Goal: Navigation & Orientation: Understand site structure

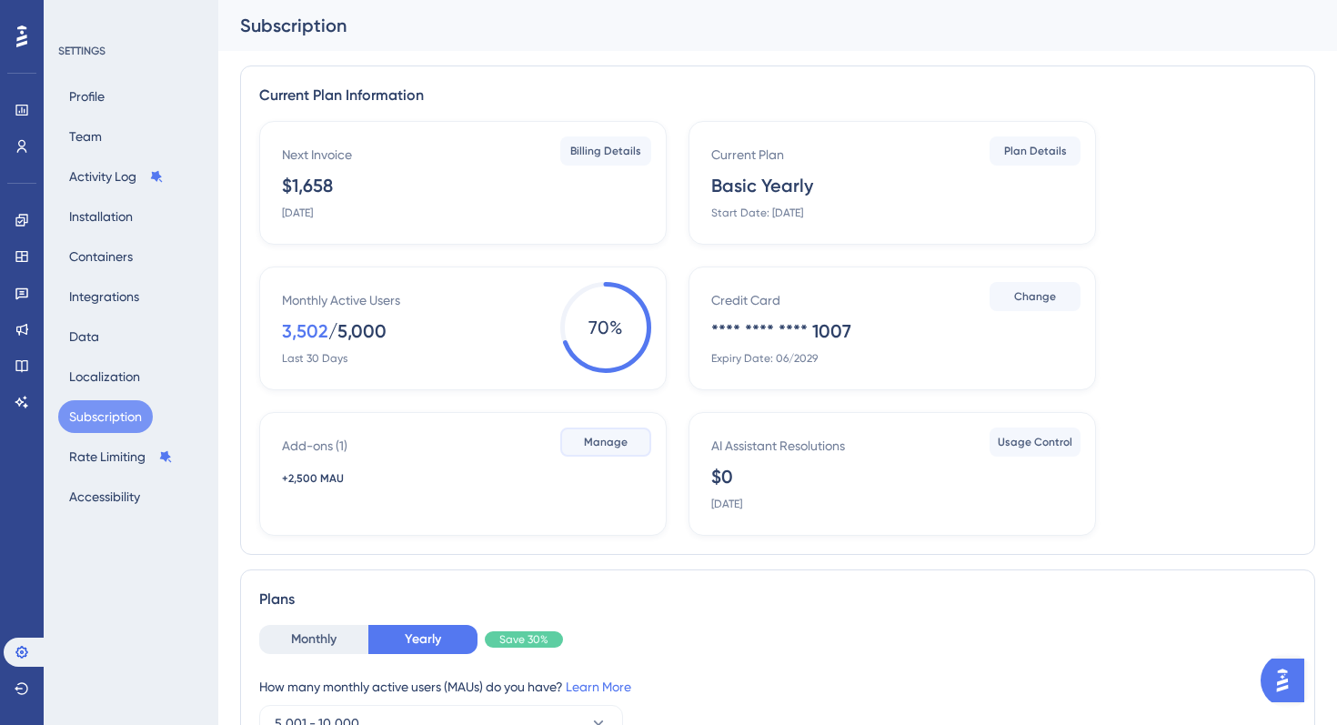
click at [606, 449] on button "Manage" at bounding box center [605, 442] width 91 height 29
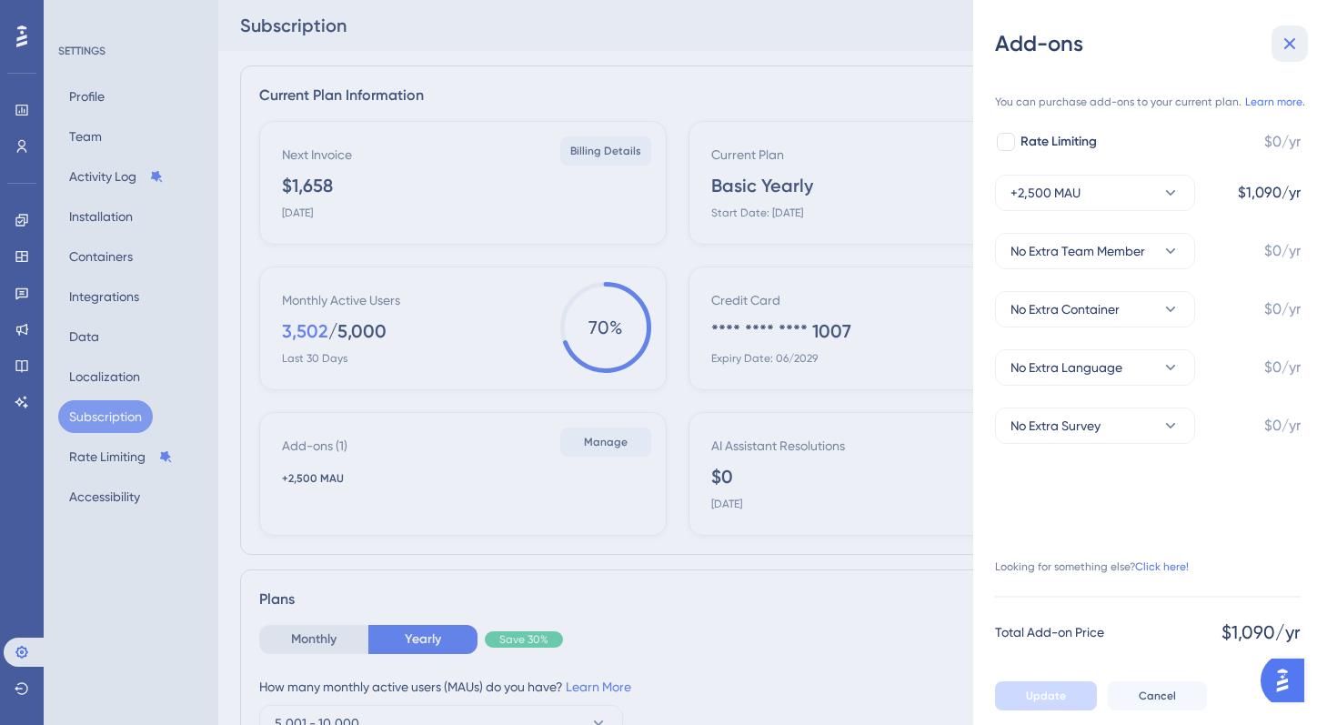
click at [1281, 50] on icon at bounding box center [1290, 44] width 22 height 22
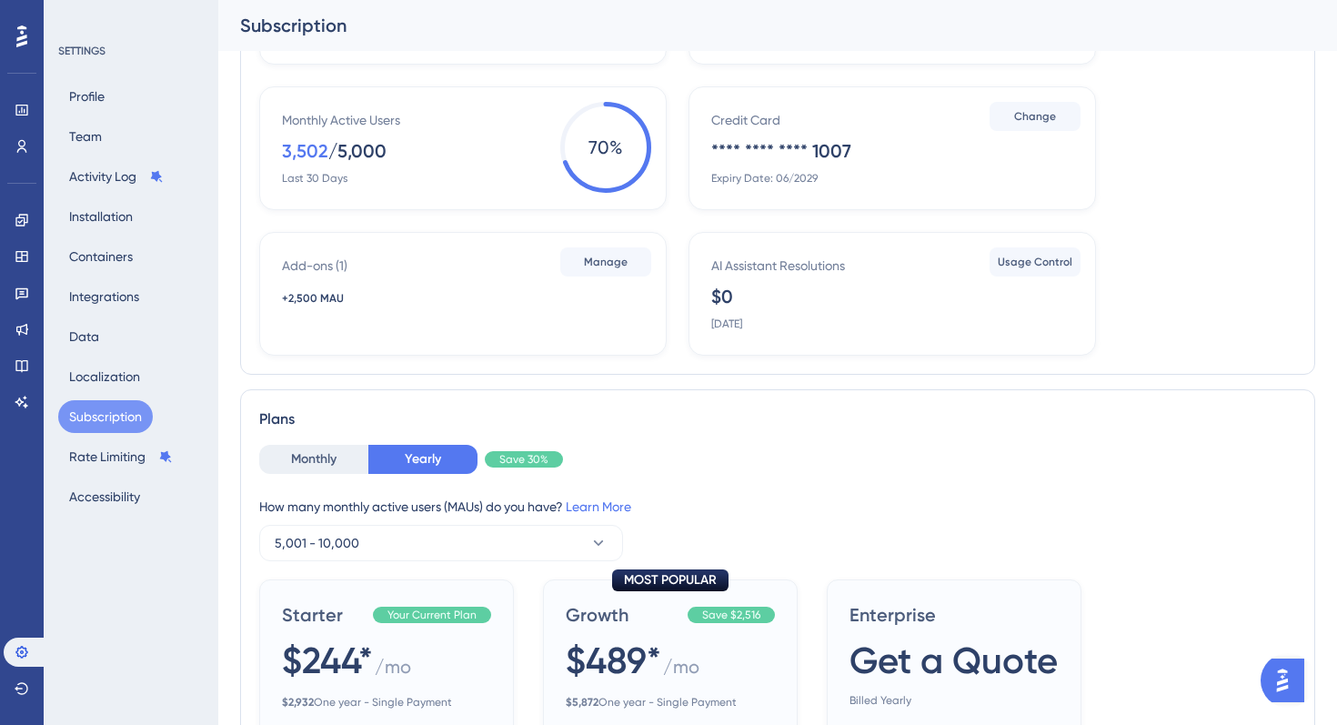
scroll to position [298, 0]
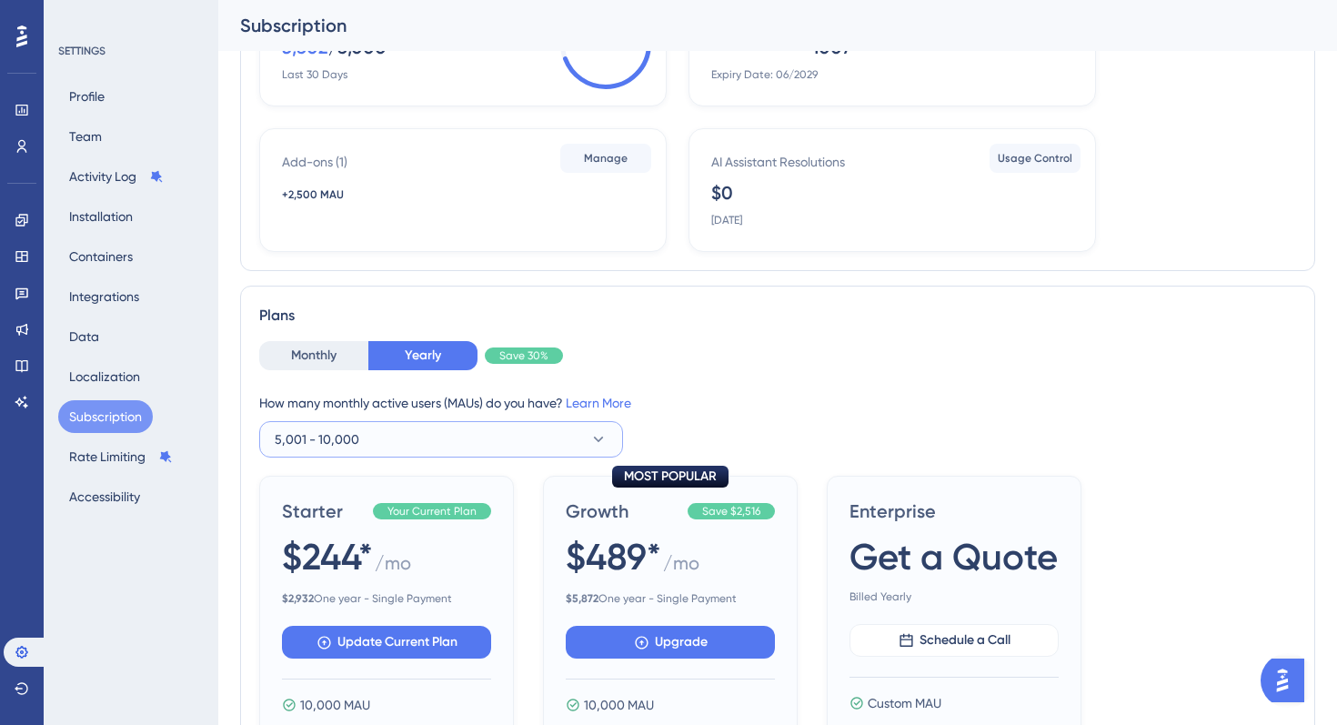
click at [401, 436] on button "5,001 - 10,000" at bounding box center [441, 439] width 364 height 36
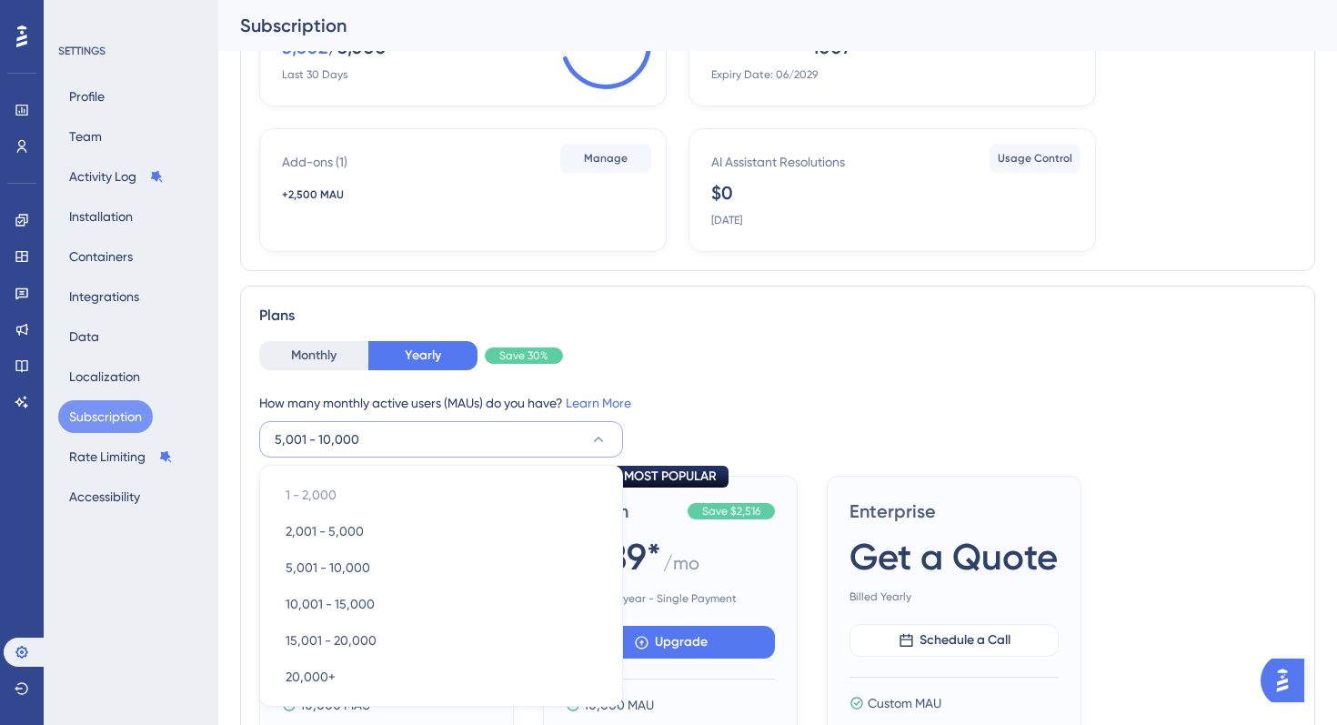
scroll to position [521, 0]
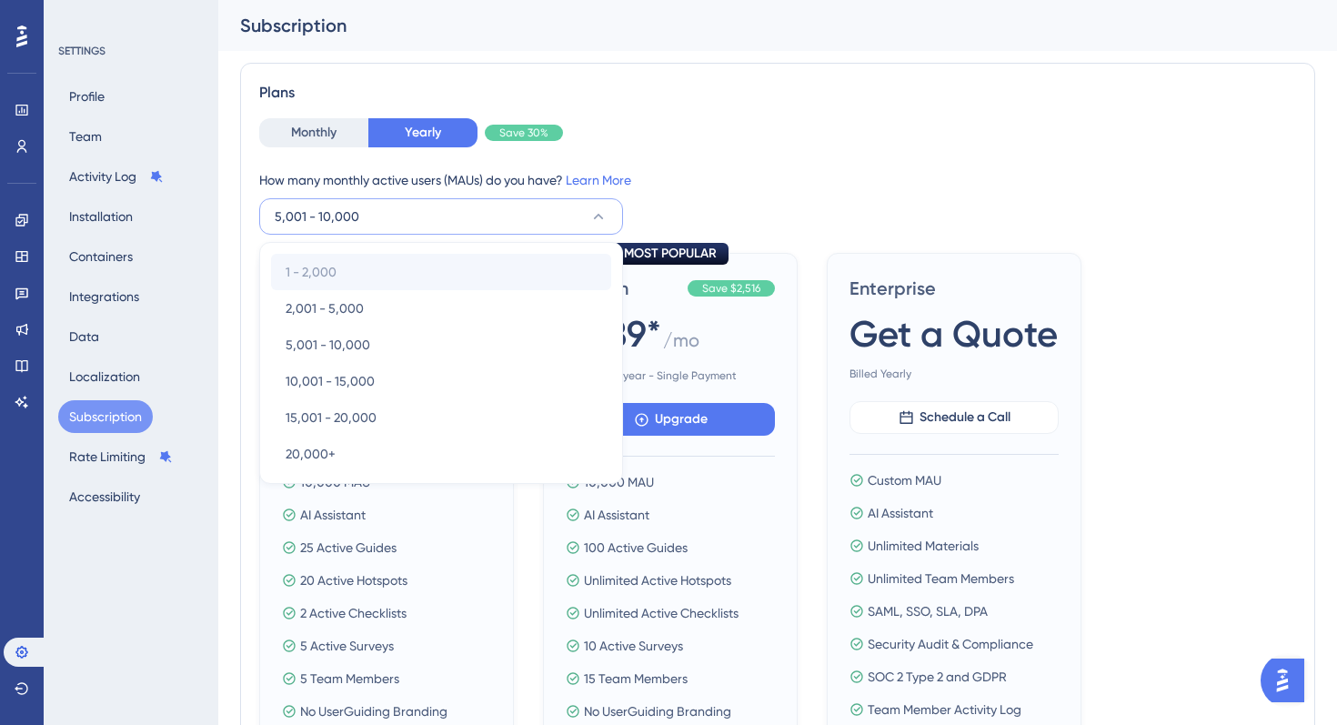
click at [398, 270] on div "1 - 2,000 1 - 2,000" at bounding box center [441, 272] width 311 height 36
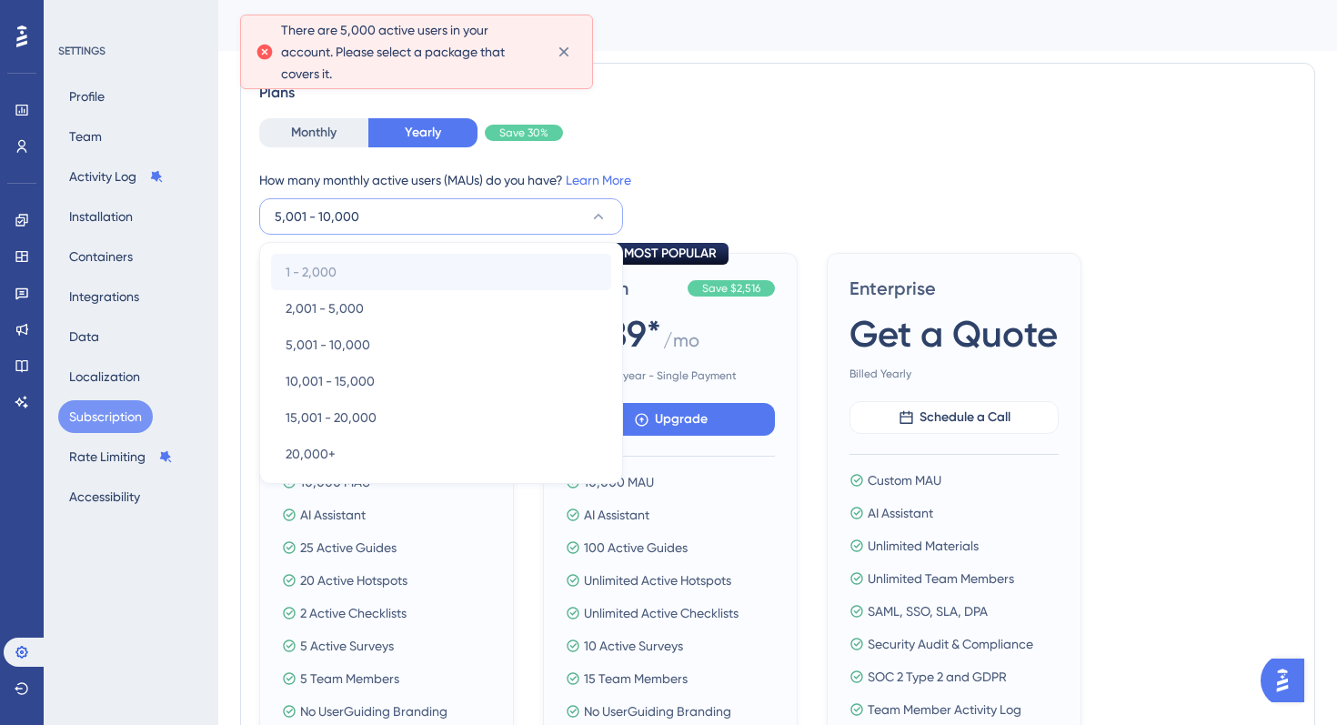
click at [398, 270] on div "1 - 2,000 1 - 2,000" at bounding box center [441, 272] width 311 height 36
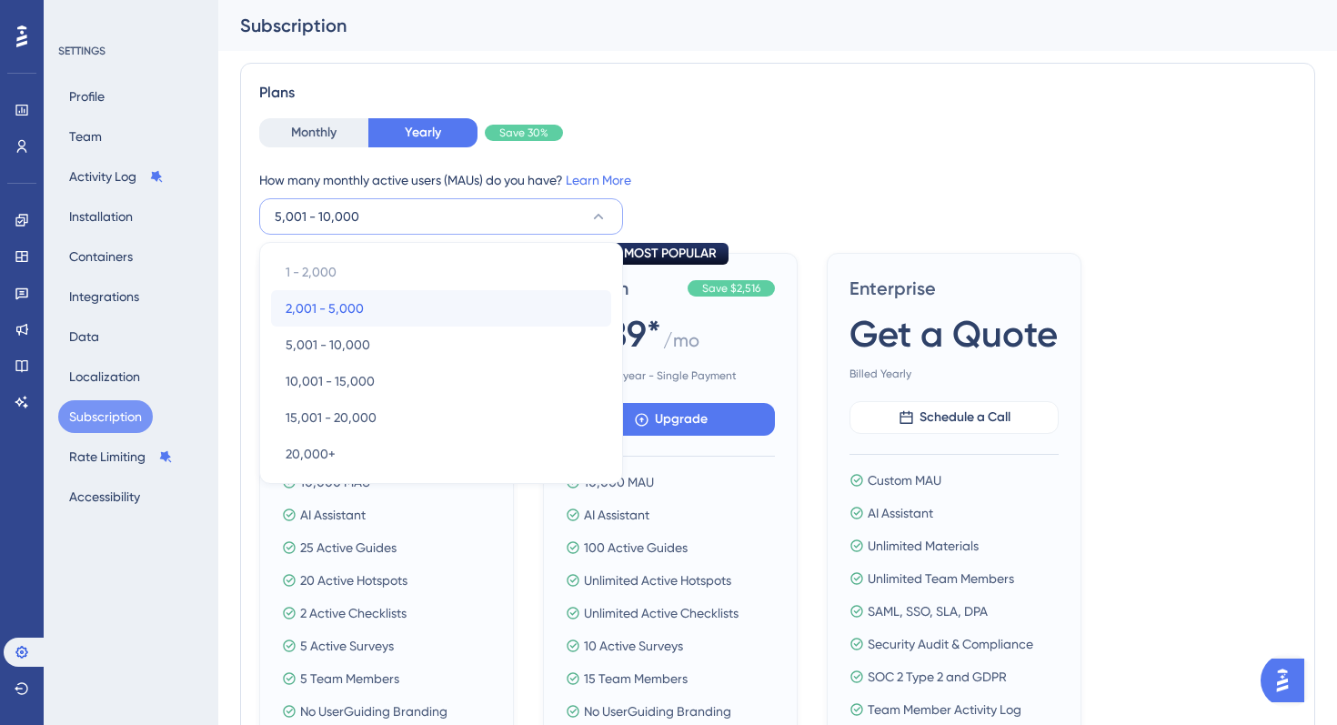
click at [458, 307] on div "2,001 - 5,000 2,001 - 5,000" at bounding box center [441, 308] width 311 height 36
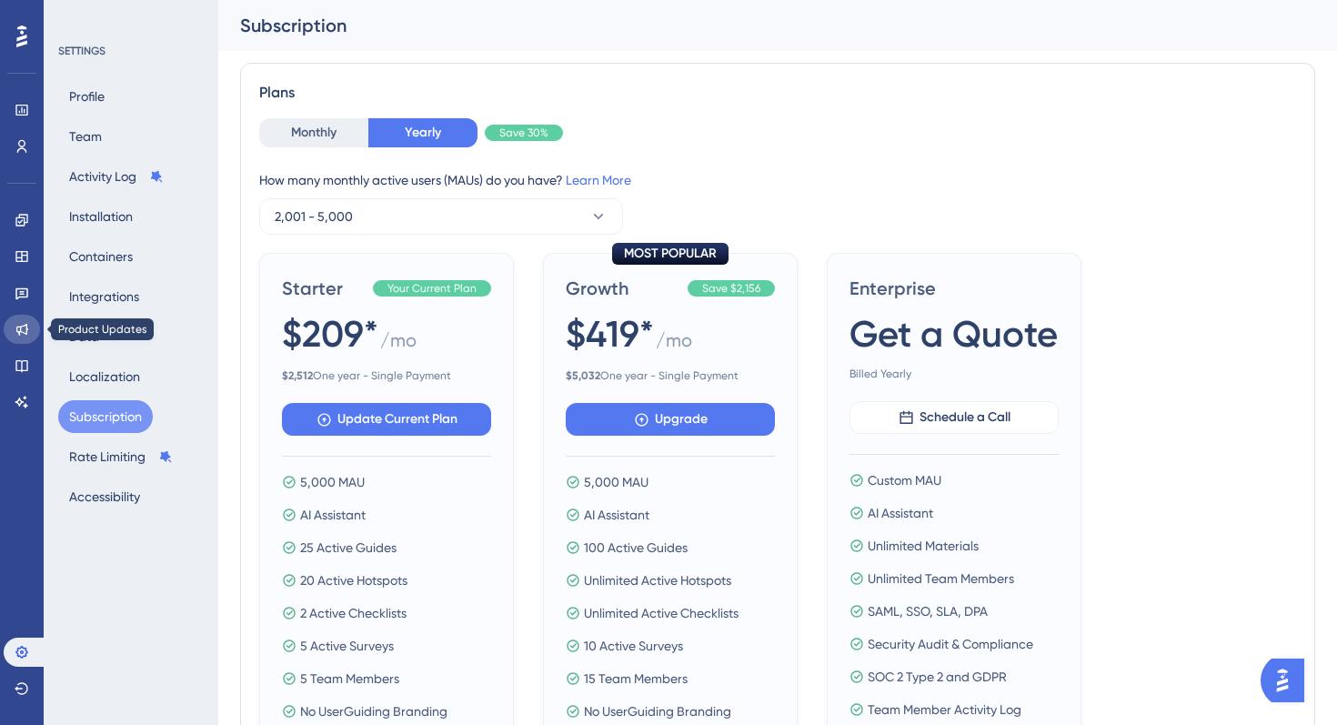
click at [26, 335] on icon at bounding box center [22, 329] width 15 height 15
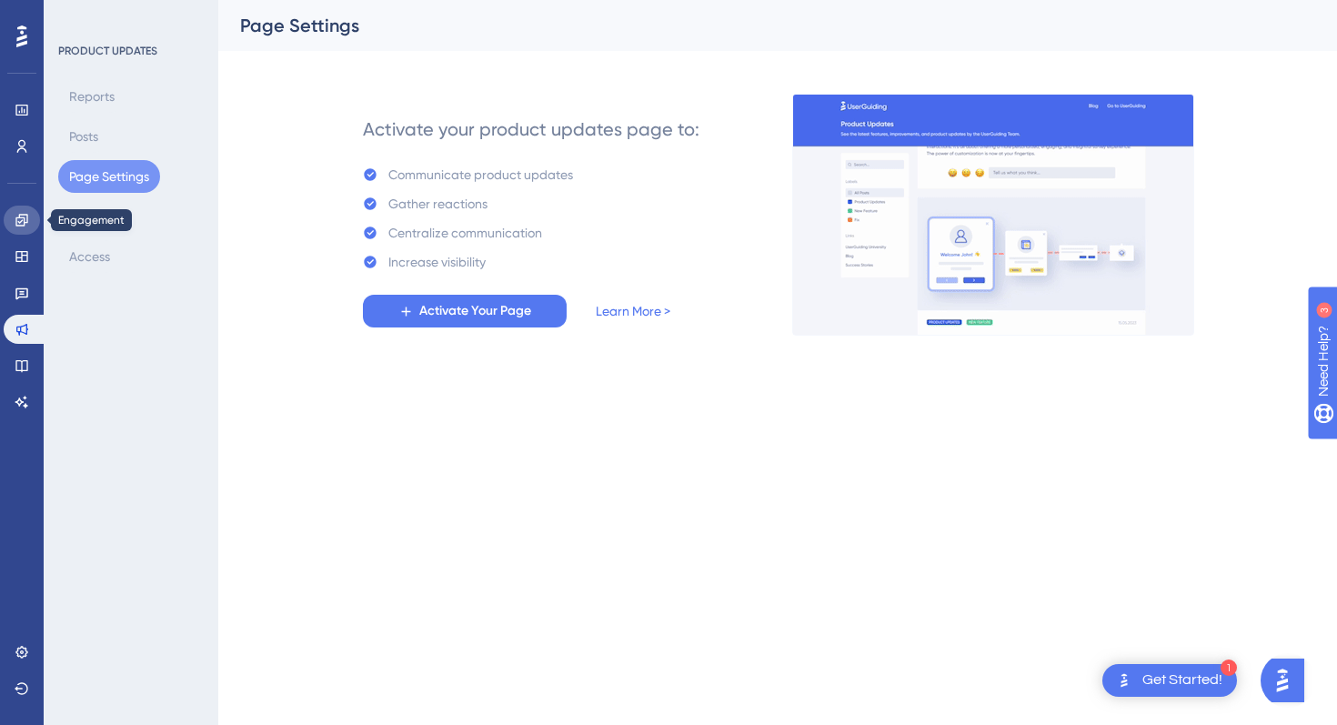
click at [22, 229] on link at bounding box center [22, 220] width 36 height 29
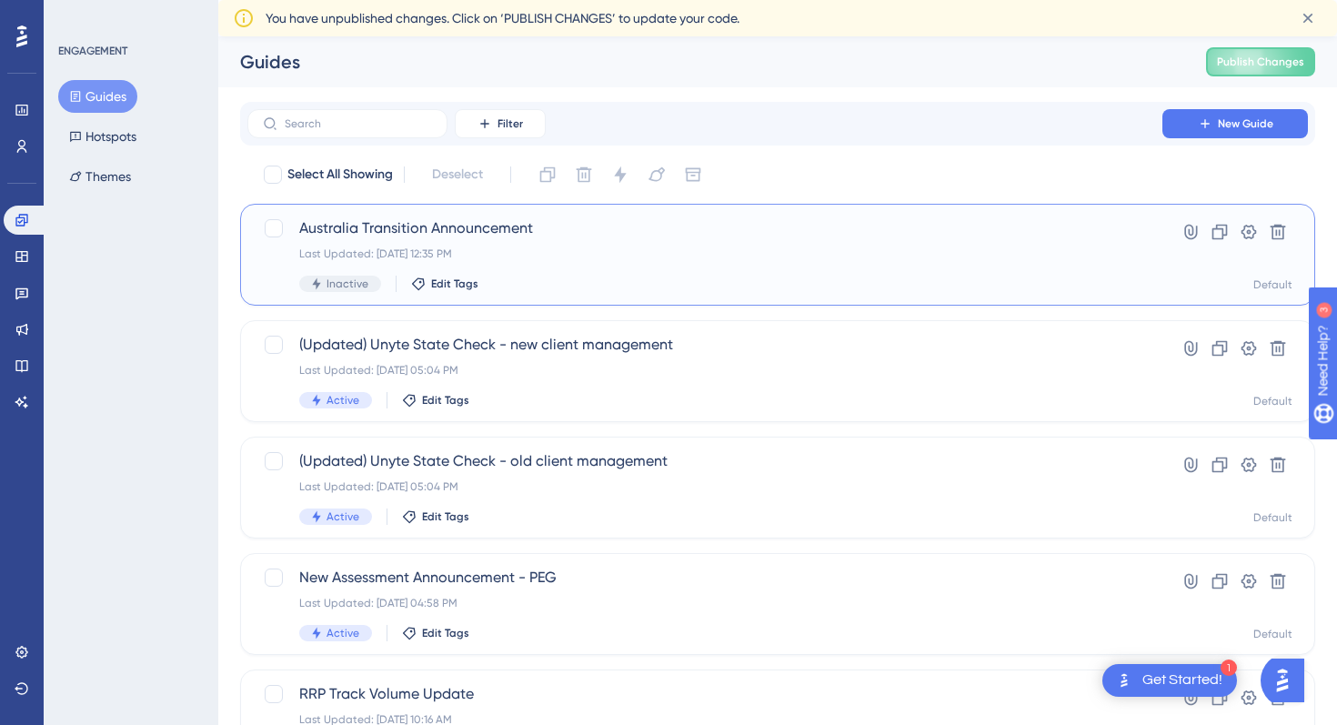
click at [363, 244] on div "Australia Transition Announcement Last Updated: [DATE] 12:35 PM Inactive Edit T…" at bounding box center [705, 254] width 812 height 75
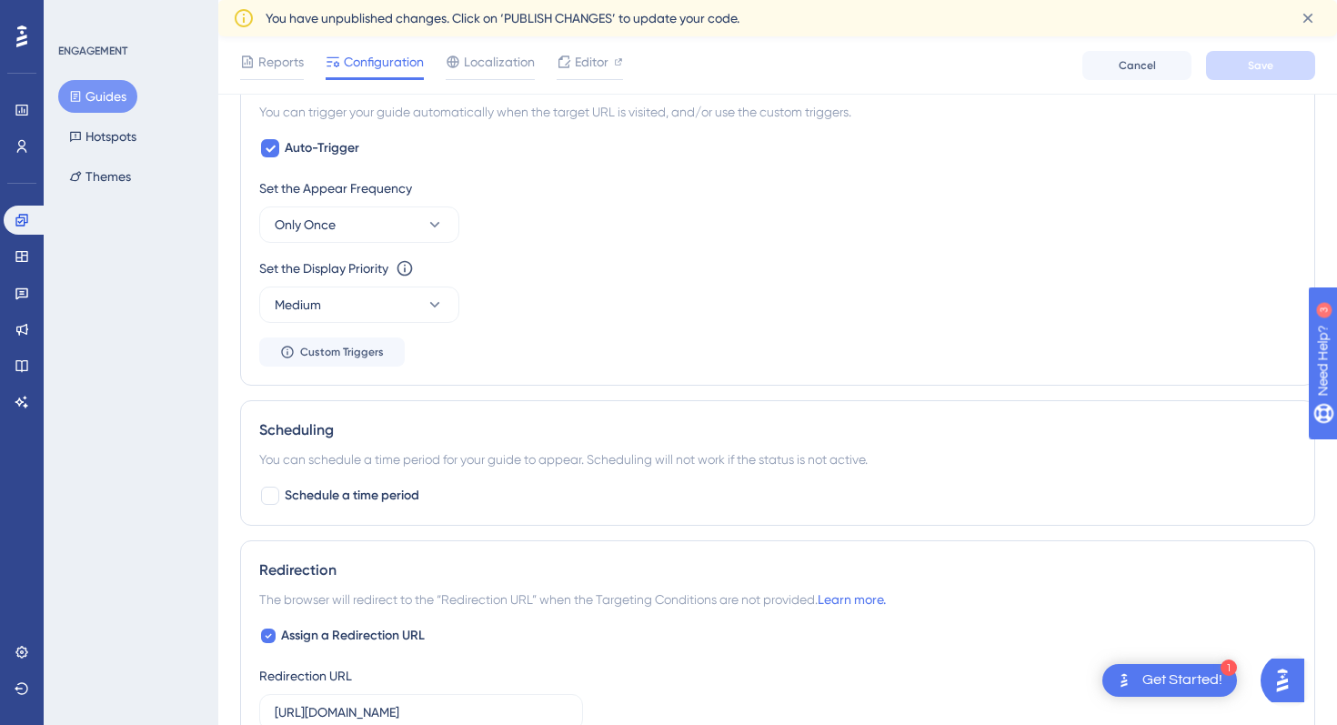
scroll to position [848, 0]
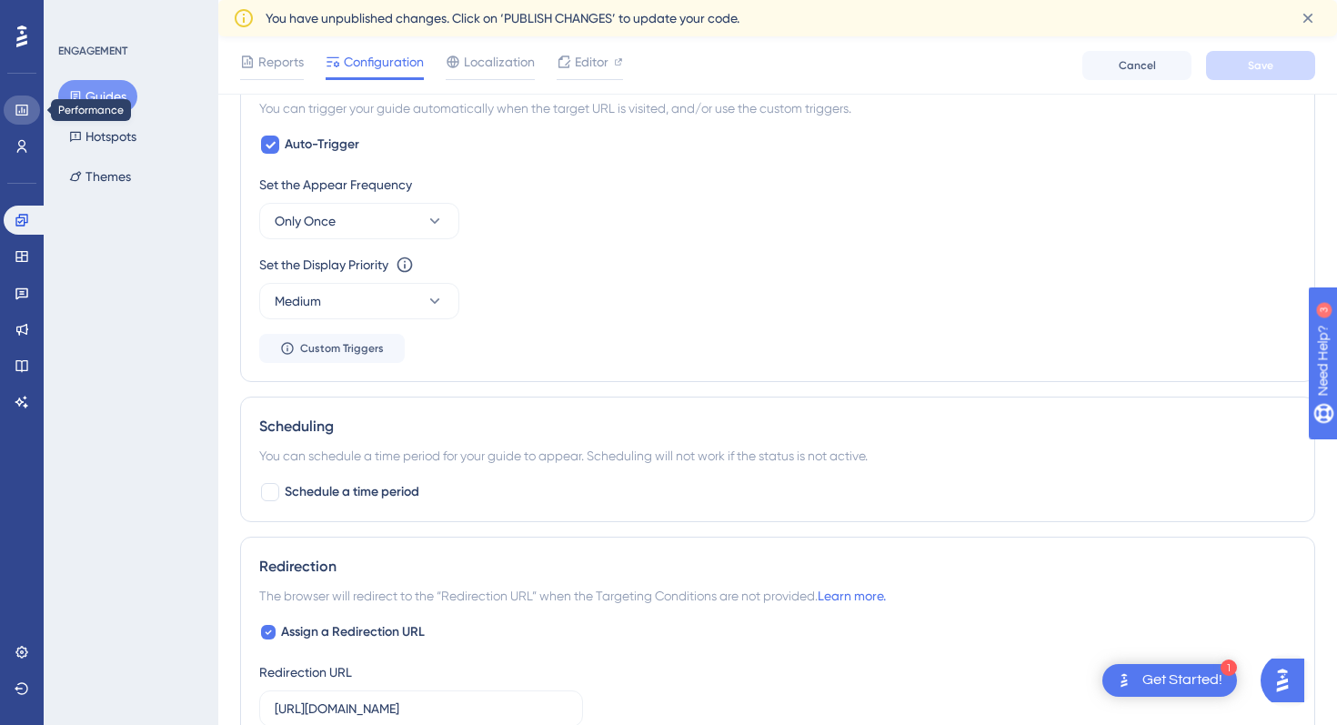
click at [25, 119] on link at bounding box center [22, 110] width 36 height 29
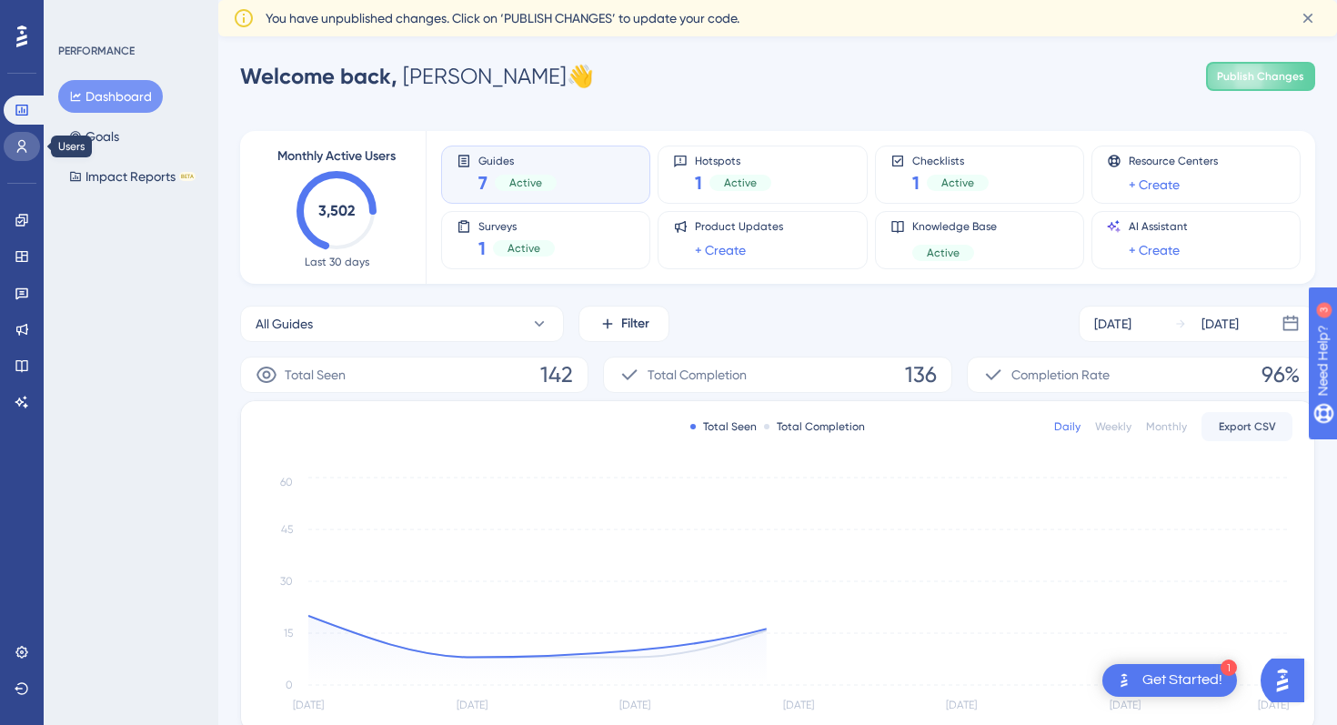
click at [25, 153] on icon at bounding box center [22, 146] width 15 height 15
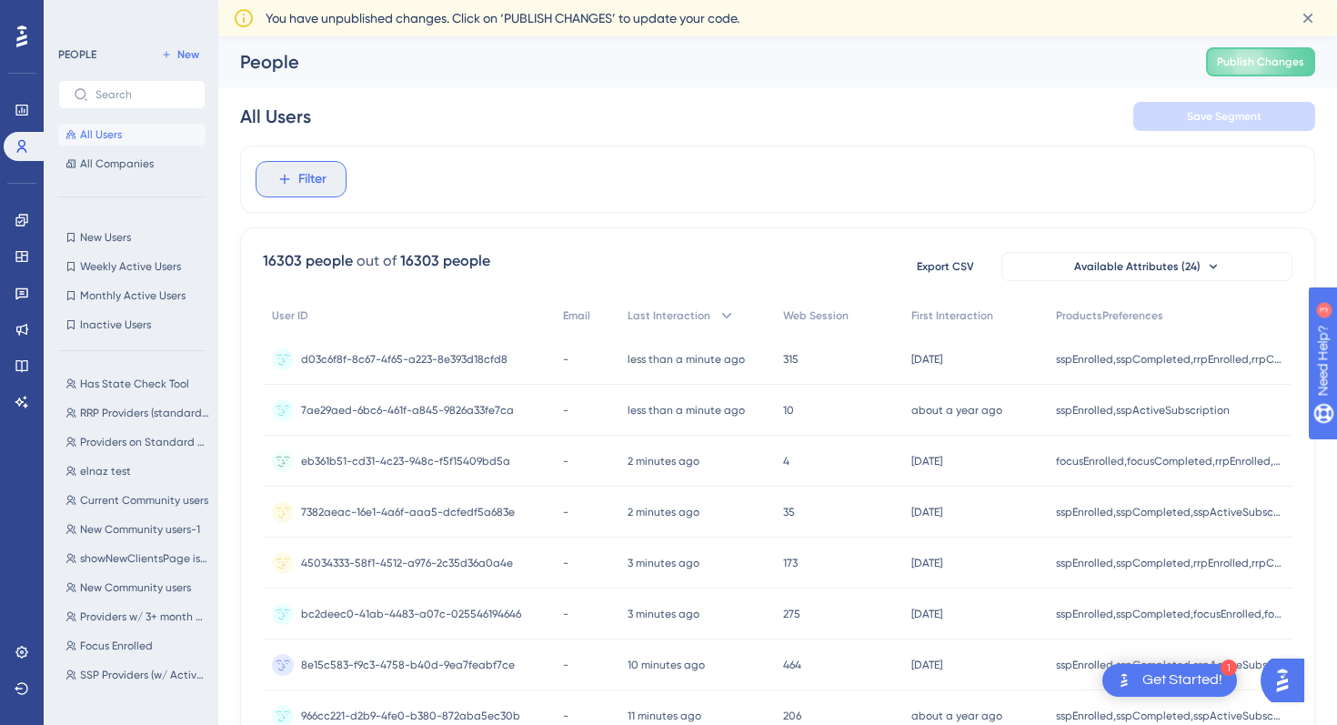
click at [264, 182] on button "Filter" at bounding box center [301, 179] width 91 height 36
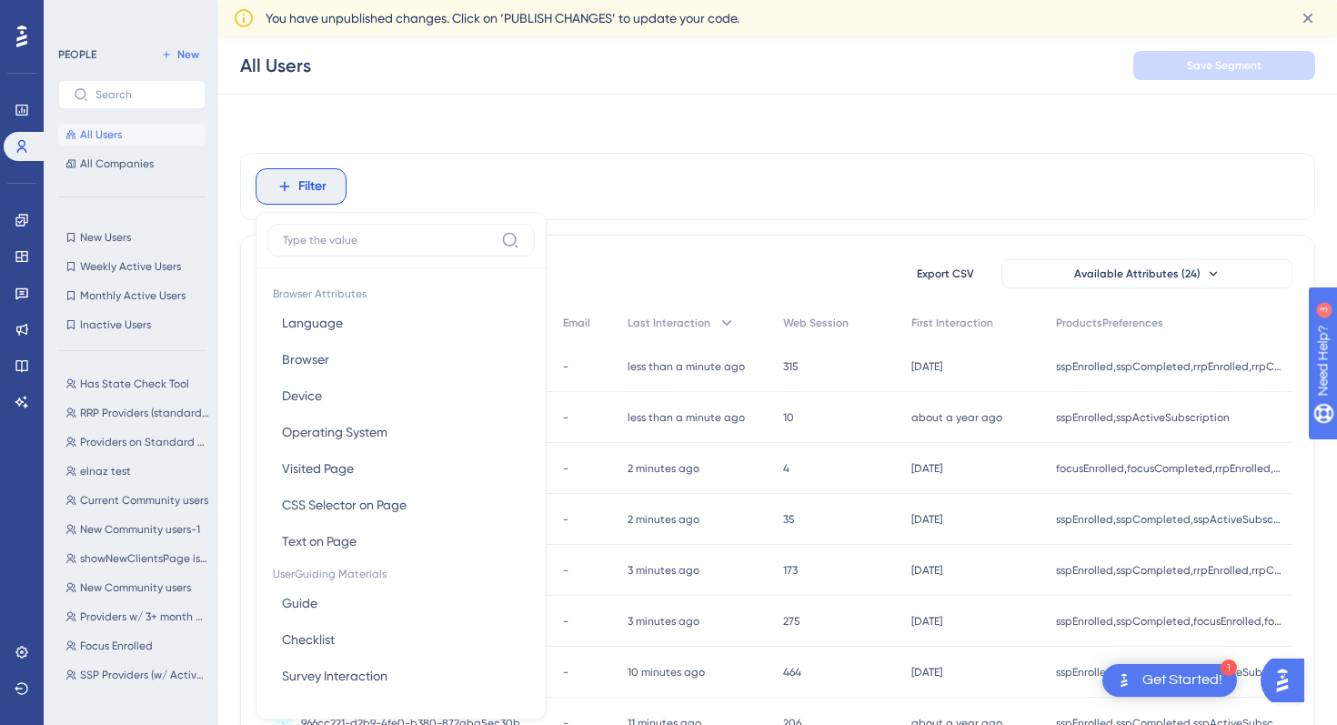
scroll to position [96, 0]
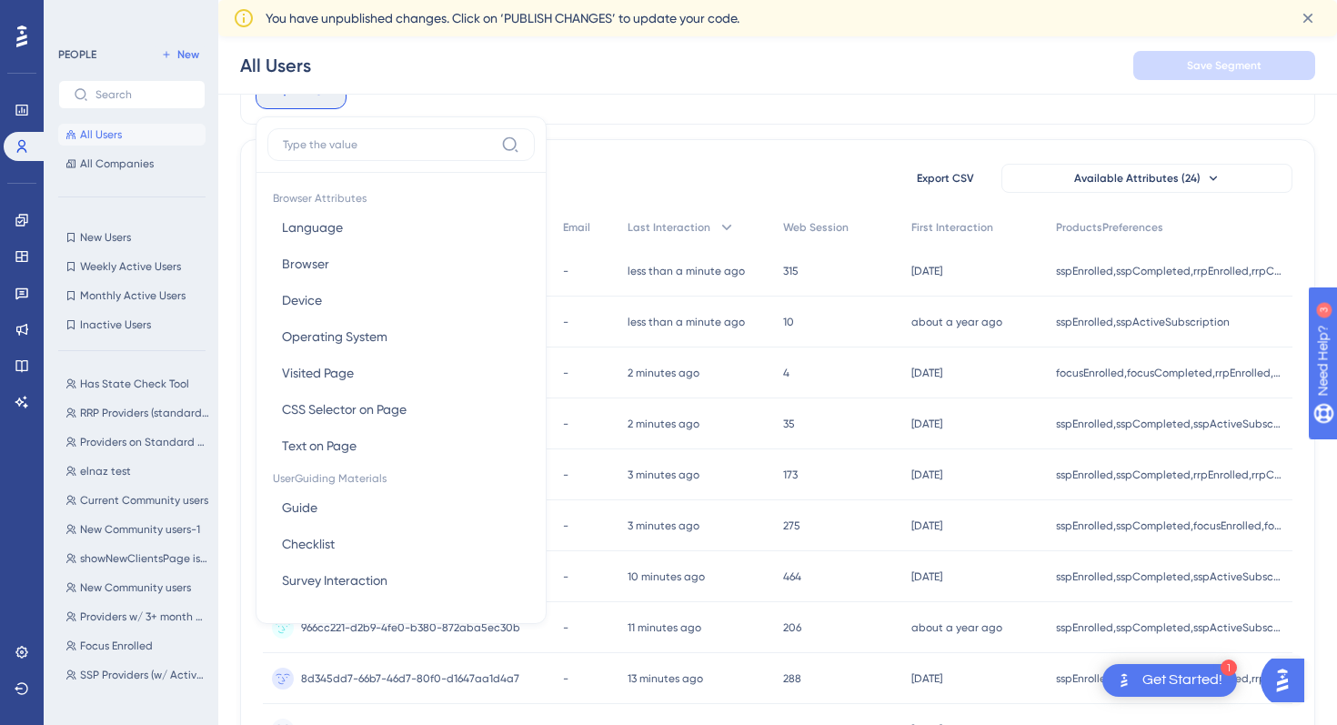
click at [672, 77] on div "All Users Save Segment" at bounding box center [777, 65] width 1119 height 58
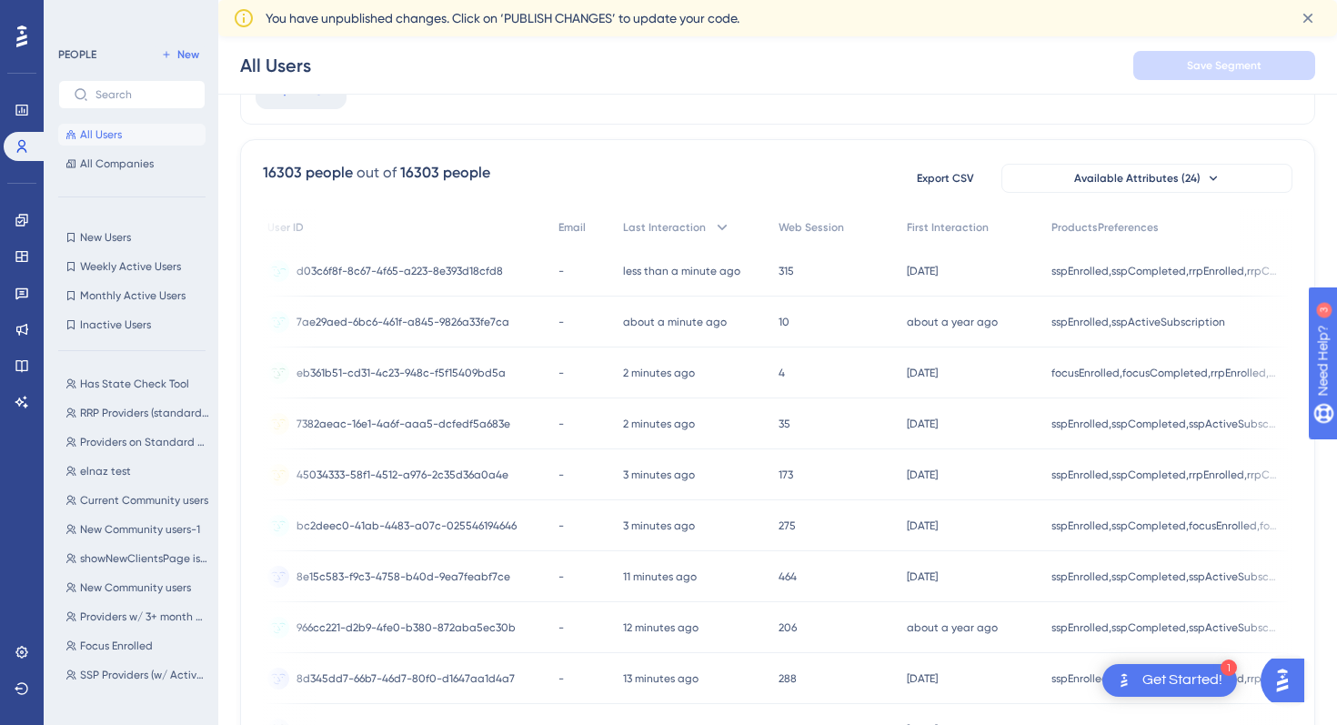
scroll to position [0, 0]
click at [35, 250] on link at bounding box center [22, 256] width 36 height 29
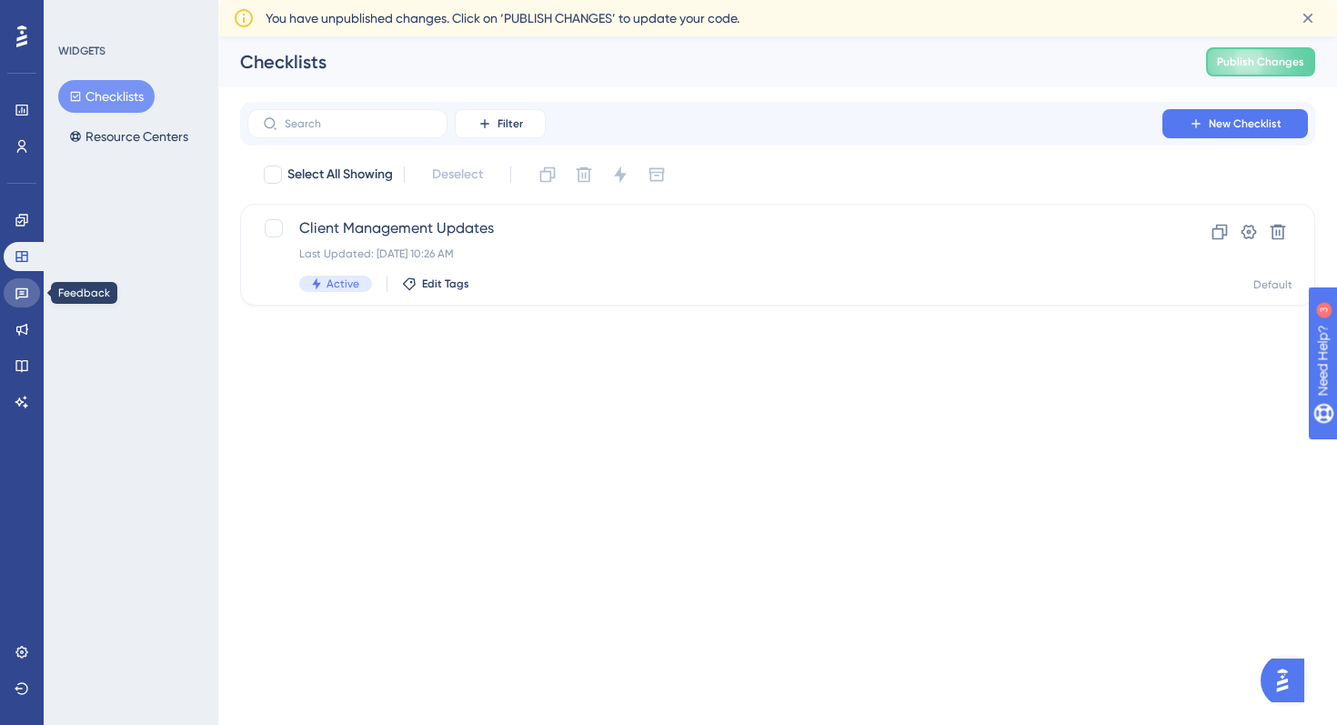
click at [15, 279] on link at bounding box center [22, 292] width 36 height 29
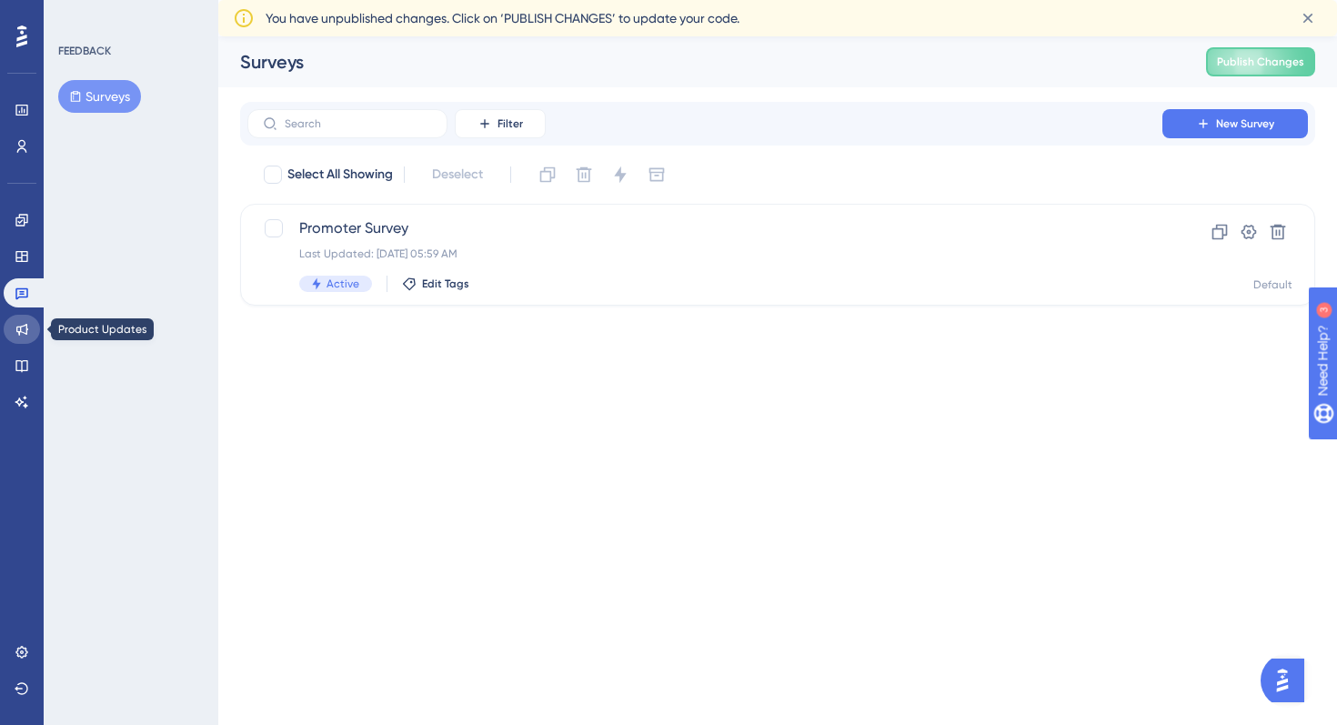
click at [15, 334] on icon at bounding box center [22, 329] width 15 height 15
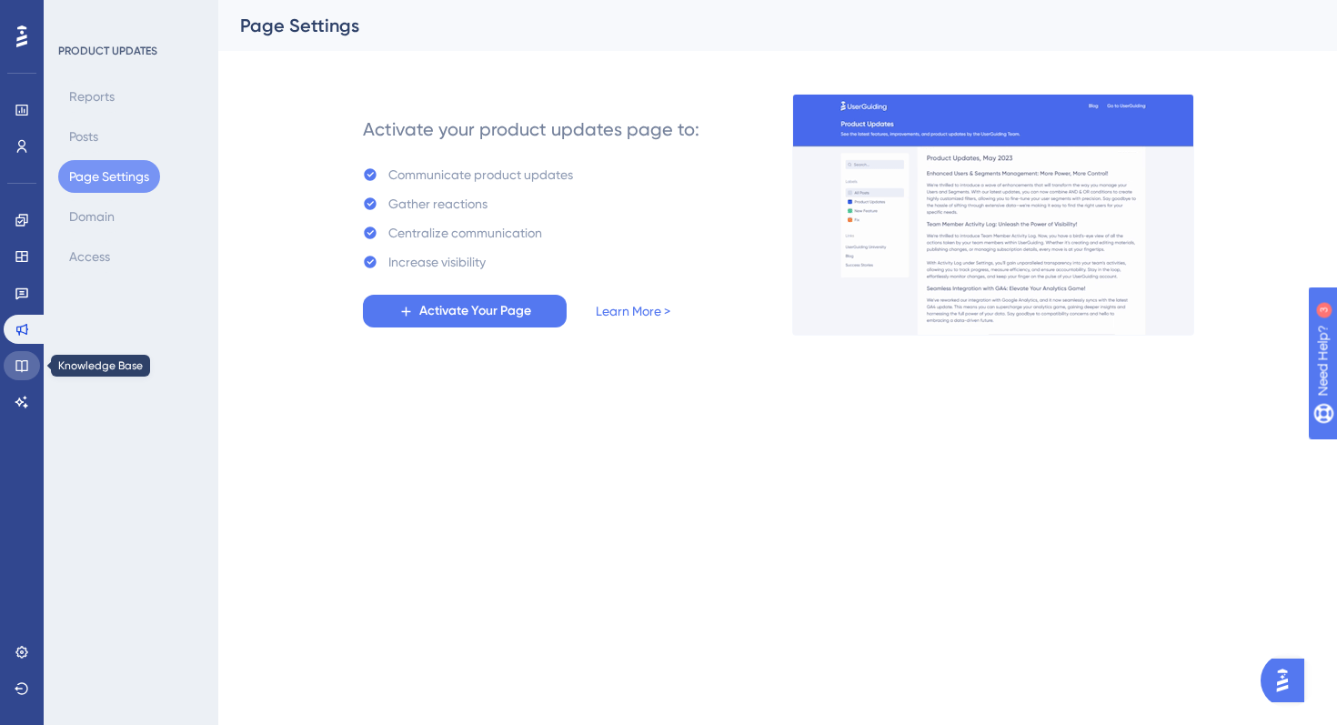
click at [29, 366] on link at bounding box center [22, 365] width 36 height 29
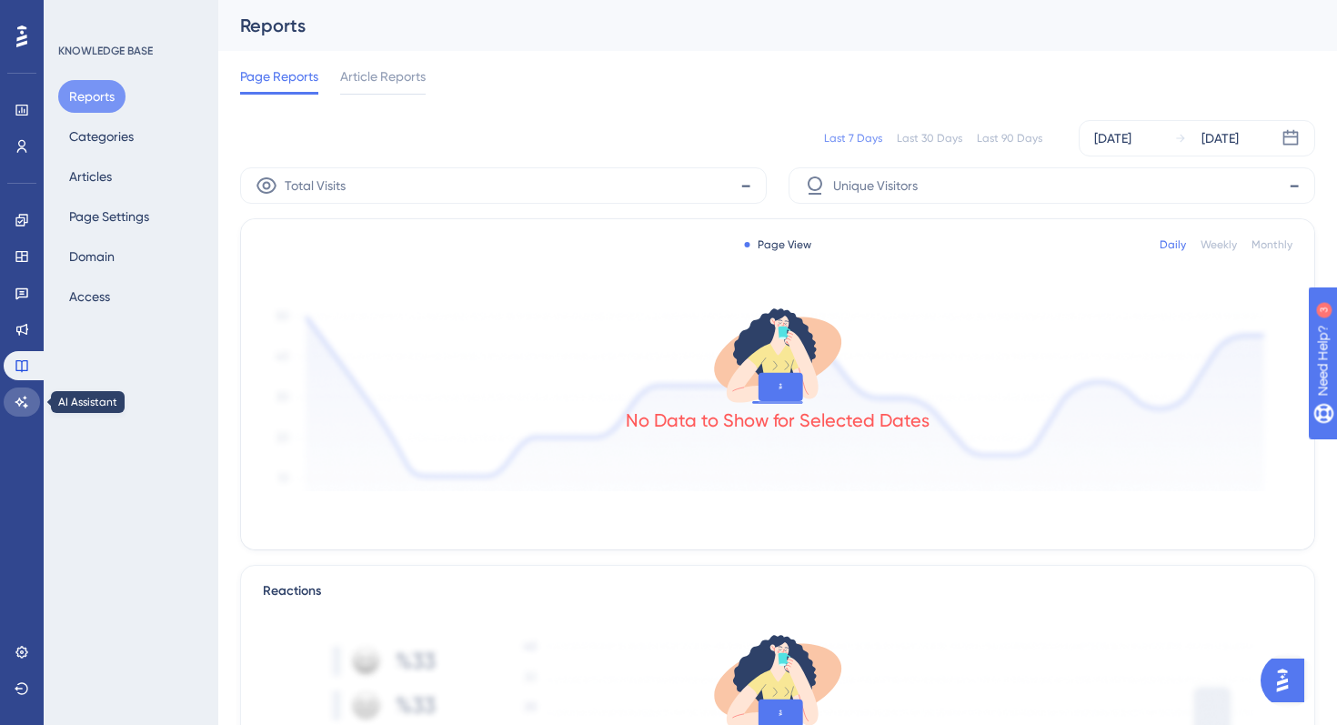
click at [23, 395] on icon at bounding box center [22, 402] width 15 height 15
